Goal: Obtain resource: Download file/media

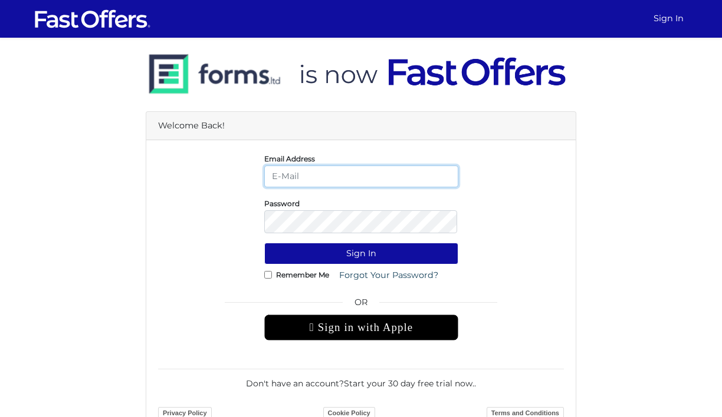
type input "[PERSON_NAME][EMAIL_ADDRESS][DOMAIN_NAME]"
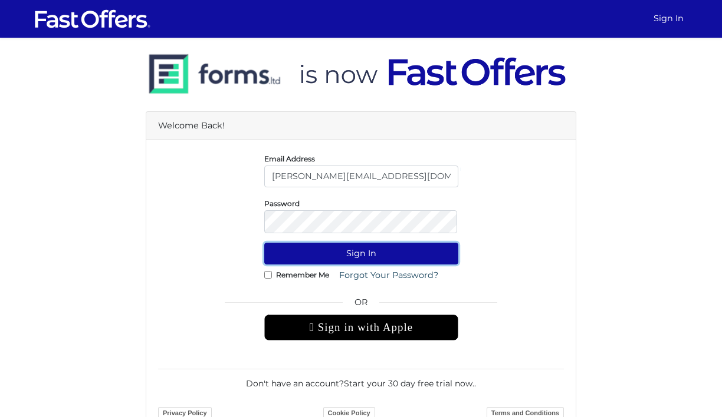
click at [349, 264] on button "Sign In" at bounding box center [361, 254] width 194 height 22
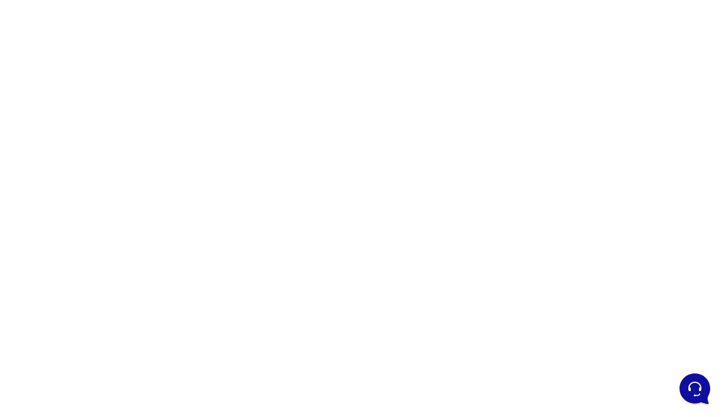
scroll to position [67, 0]
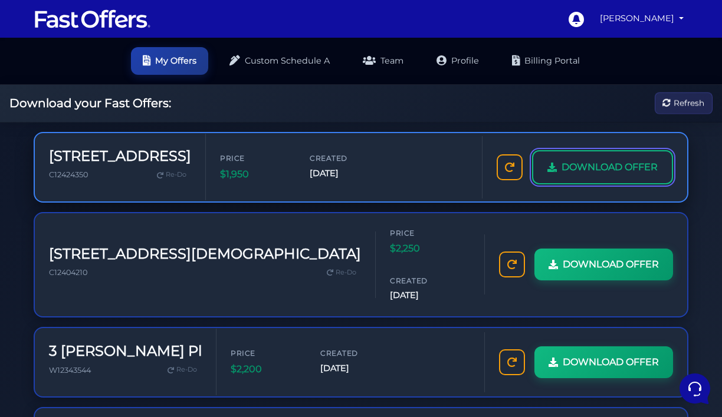
click at [570, 185] on link "DOWNLOAD OFFER" at bounding box center [602, 167] width 141 height 34
click at [623, 175] on span "DOWNLOAD OFFER" at bounding box center [609, 167] width 96 height 15
